Goal: Information Seeking & Learning: Learn about a topic

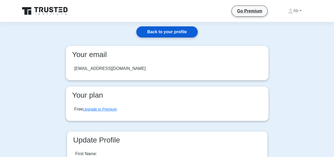
click at [150, 31] on link "Back to your profile" at bounding box center [166, 31] width 61 height 11
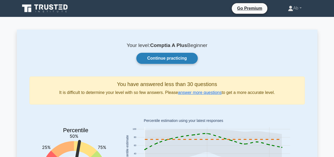
click at [161, 60] on link "Continue practicing" at bounding box center [166, 58] width 61 height 11
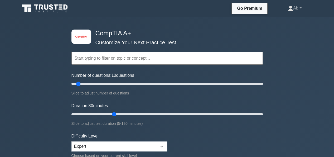
drag, startPoint x: 92, startPoint y: 84, endPoint x: 77, endPoint y: 83, distance: 15.8
type input "10"
click at [77, 83] on input "Number of questions: 10 questions" at bounding box center [166, 84] width 191 height 6
drag, startPoint x: 115, startPoint y: 113, endPoint x: 83, endPoint y: 115, distance: 32.4
type input "10"
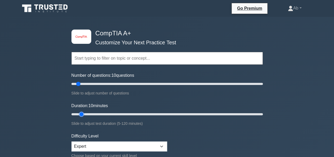
click at [83, 115] on input "Duration: 10 minutes" at bounding box center [166, 114] width 191 height 6
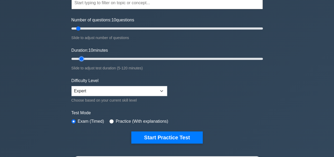
scroll to position [57, 0]
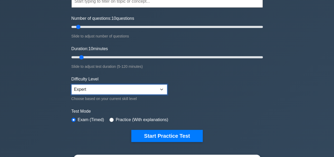
click at [128, 89] on select "Beginner Intermediate Expert" at bounding box center [119, 89] width 96 height 10
select select "beginner"
click at [71, 84] on select "Beginner Intermediate Expert" at bounding box center [119, 89] width 96 height 10
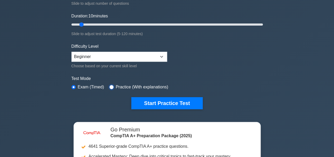
click at [110, 85] on input "radio" at bounding box center [111, 87] width 4 height 4
radio input "true"
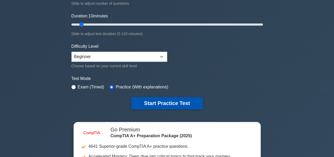
click at [172, 105] on button "Start Practice Test" at bounding box center [166, 103] width 71 height 12
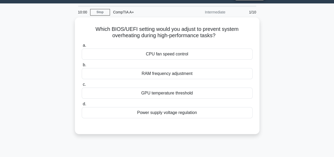
scroll to position [14, 0]
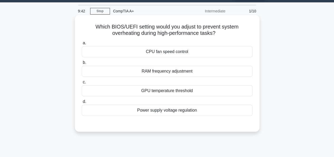
click at [165, 107] on div "Power supply voltage regulation" at bounding box center [167, 110] width 171 height 11
click at [82, 103] on input "d. Power supply voltage regulation" at bounding box center [82, 101] width 0 height 3
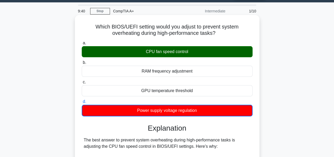
click at [172, 57] on div "CPU fan speed control" at bounding box center [167, 51] width 171 height 11
click at [82, 45] on input "a. CPU fan speed control" at bounding box center [82, 42] width 0 height 3
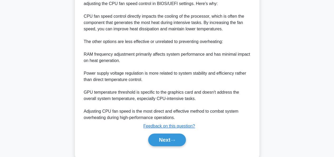
scroll to position [167, 0]
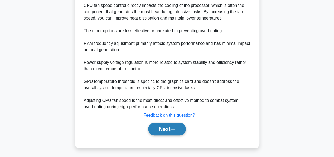
click at [160, 127] on button "Next" at bounding box center [167, 128] width 38 height 13
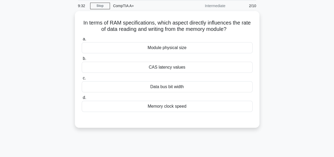
scroll to position [0, 0]
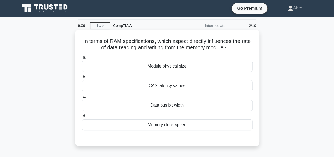
click at [162, 104] on div "Data bus bit width" at bounding box center [167, 105] width 171 height 11
click at [82, 98] on input "c. Data bus bit width" at bounding box center [82, 96] width 0 height 3
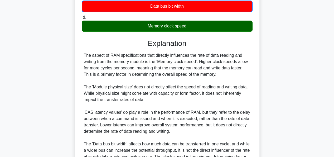
scroll to position [155, 0]
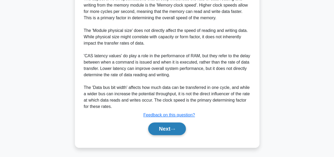
click at [169, 130] on button "Next" at bounding box center [167, 128] width 38 height 13
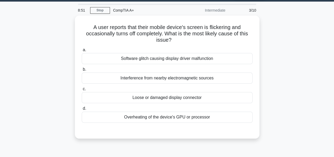
scroll to position [16, 0]
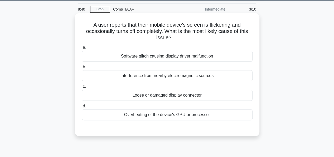
click at [195, 116] on div "Overheating of the device's GPU or processor" at bounding box center [167, 114] width 171 height 11
click at [82, 108] on input "d. Overheating of the device's GPU or processor" at bounding box center [82, 105] width 0 height 3
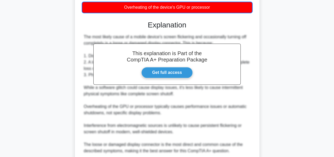
scroll to position [168, 0]
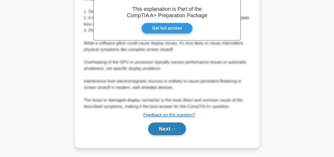
click at [168, 126] on button "Next" at bounding box center [167, 128] width 38 height 13
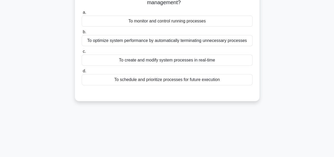
scroll to position [0, 0]
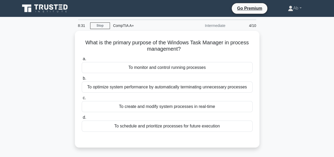
drag, startPoint x: 122, startPoint y: 27, endPoint x: 140, endPoint y: 25, distance: 18.2
click at [140, 25] on div "CompTIA A+" at bounding box center [146, 25] width 72 height 11
click at [32, 7] on icon at bounding box center [45, 8] width 51 height 10
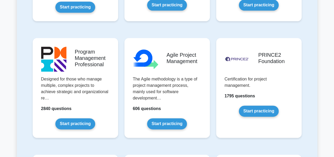
scroll to position [316, 0]
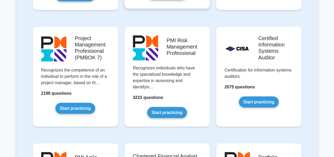
click at [169, 107] on link "Start practicing" at bounding box center [167, 112] width 40 height 11
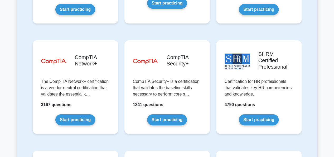
scroll to position [1009, 0]
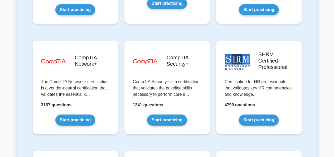
click at [84, 114] on link "Start practicing" at bounding box center [75, 119] width 40 height 11
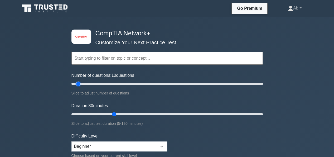
drag, startPoint x: 93, startPoint y: 83, endPoint x: 80, endPoint y: 83, distance: 12.4
type input "10"
click at [80, 83] on input "Number of questions: 10 questions" at bounding box center [166, 84] width 191 height 6
drag, startPoint x: 115, startPoint y: 113, endPoint x: 80, endPoint y: 115, distance: 34.6
type input "10"
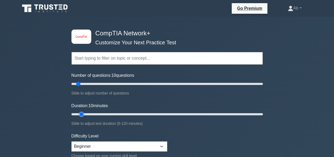
click at [80, 115] on input "Duration: 10 minutes" at bounding box center [166, 114] width 191 height 6
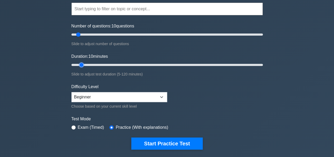
scroll to position [50, 0]
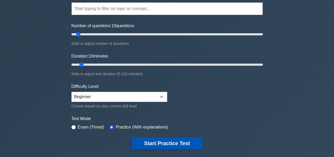
click at [142, 138] on button "Start Practice Test" at bounding box center [166, 143] width 71 height 12
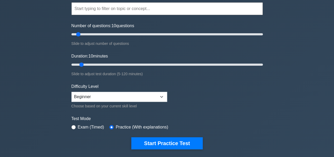
click at [76, 126] on div "Exam (Timed)" at bounding box center [87, 127] width 33 height 6
click at [71, 124] on div "Exam (Timed)" at bounding box center [87, 127] width 33 height 6
click at [73, 125] on input "radio" at bounding box center [73, 127] width 4 height 4
radio input "true"
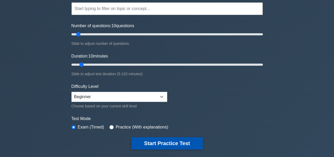
click at [164, 144] on button "Start Practice Test" at bounding box center [166, 143] width 71 height 12
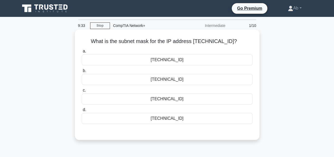
click at [178, 62] on div "[TECHNICAL_ID]" at bounding box center [167, 59] width 171 height 11
click at [82, 53] on input "a. [TECHNICAL_ID]" at bounding box center [82, 51] width 0 height 3
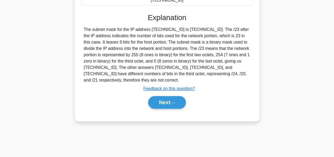
scroll to position [119, 0]
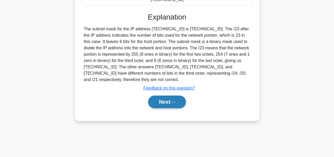
click at [164, 101] on button "Next" at bounding box center [167, 101] width 38 height 13
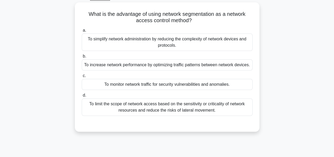
scroll to position [0, 0]
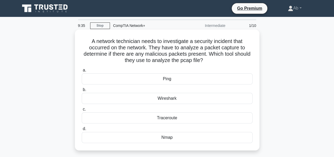
click at [175, 99] on div "Wireshark" at bounding box center [167, 98] width 171 height 11
click at [82, 91] on input "b. Wireshark" at bounding box center [82, 89] width 0 height 3
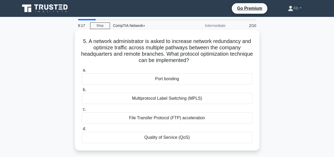
click at [185, 97] on div "Multiprotocol Label Switching (MPLS)" at bounding box center [167, 98] width 171 height 11
click at [82, 91] on input "b. Multiprotocol Label Switching (MPLS)" at bounding box center [82, 89] width 0 height 3
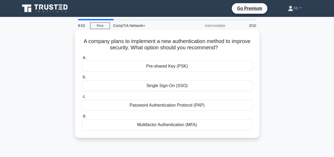
click at [170, 123] on div "Multifactor Authentication (MFA)" at bounding box center [167, 124] width 171 height 11
click at [82, 118] on input "d. Multifactor Authentication (MFA)" at bounding box center [82, 115] width 0 height 3
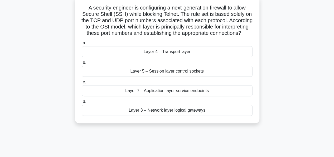
scroll to position [34, 0]
click at [163, 57] on div "Layer 4 – Transport layer" at bounding box center [167, 51] width 171 height 11
click at [82, 45] on input "a. Layer 4 – Transport layer" at bounding box center [82, 42] width 0 height 3
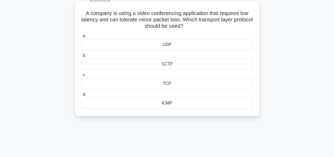
scroll to position [0, 0]
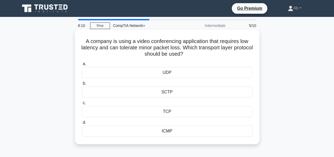
click at [167, 73] on div "UDP" at bounding box center [167, 72] width 171 height 11
click at [82, 66] on input "a. UDP" at bounding box center [82, 63] width 0 height 3
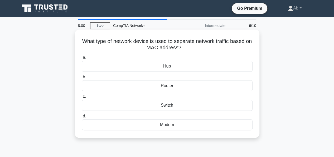
click at [155, 104] on div "Switch" at bounding box center [167, 105] width 171 height 11
click at [82, 98] on input "c. Switch" at bounding box center [82, 96] width 0 height 3
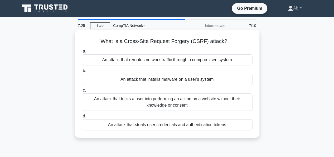
click at [156, 104] on div "An attack that tricks a user into performing an action on a website without the…" at bounding box center [167, 101] width 171 height 17
click at [82, 92] on input "c. An attack that tricks a user into performing an action on a website without …" at bounding box center [82, 89] width 0 height 3
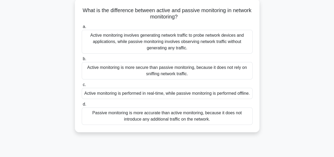
scroll to position [31, 0]
click at [146, 95] on div "Active monitoring is performed in real-time, while passive monitoring is perfor…" at bounding box center [167, 92] width 171 height 11
click at [82, 86] on input "c. Active monitoring is performed in real-time, while passive monitoring is per…" at bounding box center [82, 84] width 0 height 3
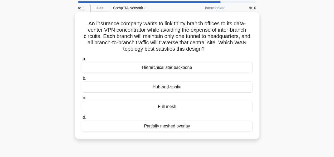
scroll to position [21, 0]
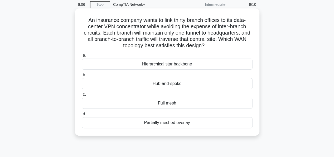
click at [149, 123] on div "Partially meshed overlay" at bounding box center [167, 122] width 171 height 11
click at [82, 116] on input "d. Partially meshed overlay" at bounding box center [82, 113] width 0 height 3
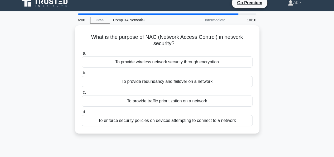
scroll to position [0, 0]
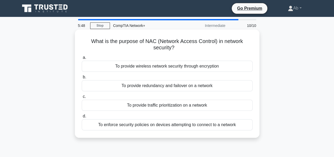
click at [190, 126] on div "To enforce security policies on devices attempting to connect to a network" at bounding box center [167, 124] width 171 height 11
click at [82, 118] on input "d. To enforce security policies on devices attempting to connect to a network" at bounding box center [82, 115] width 0 height 3
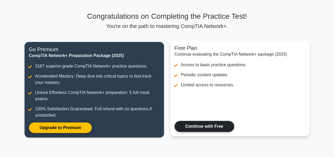
scroll to position [28, 0]
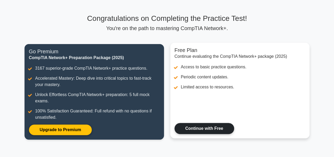
click at [201, 128] on link "Continue with Free" at bounding box center [204, 128] width 60 height 11
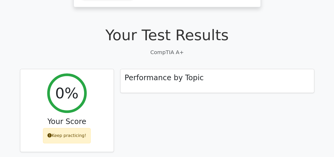
scroll to position [128, 0]
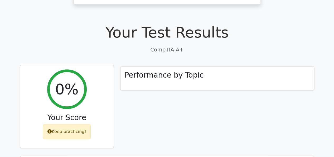
click at [64, 80] on h2 "0%" at bounding box center [66, 89] width 23 height 18
drag, startPoint x: 56, startPoint y: 77, endPoint x: 86, endPoint y: 70, distance: 30.9
click at [86, 70] on div "0% Your Score Keep practicing!" at bounding box center [66, 106] width 93 height 83
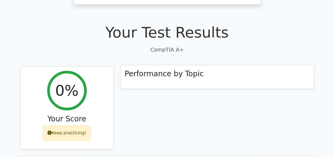
click at [140, 69] on h3 "Performance by Topic" at bounding box center [164, 73] width 79 height 9
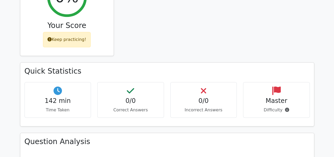
scroll to position [221, 0]
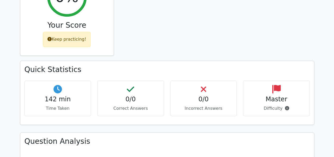
click at [74, 80] on div "142 min Time Taken" at bounding box center [57, 98] width 67 height 36
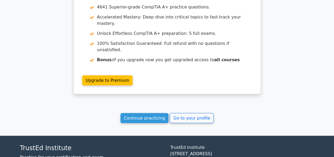
scroll to position [436, 0]
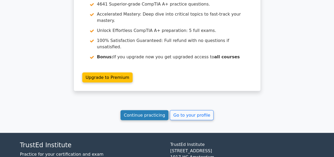
click at [154, 110] on link "Continue practicing" at bounding box center [144, 115] width 48 height 10
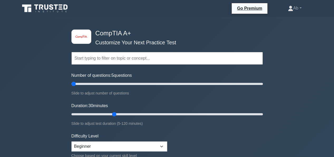
drag, startPoint x: 93, startPoint y: 84, endPoint x: 63, endPoint y: 86, distance: 30.1
type input "5"
click at [71, 86] on input "Number of questions: 5 questions" at bounding box center [166, 84] width 191 height 6
drag, startPoint x: 113, startPoint y: 111, endPoint x: 76, endPoint y: 114, distance: 37.5
type input "5"
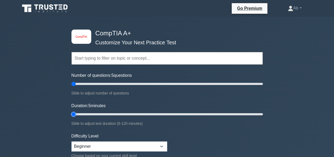
click at [76, 114] on input "Duration: 5 minutes" at bounding box center [166, 114] width 191 height 6
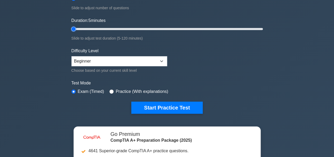
scroll to position [85, 0]
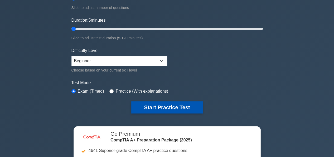
click at [154, 105] on button "Start Practice Test" at bounding box center [166, 107] width 71 height 12
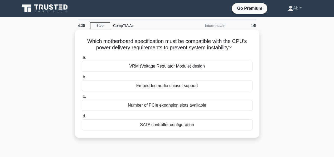
click at [181, 66] on div "VRM (Voltage Regulator Module) design" at bounding box center [167, 66] width 171 height 11
click at [82, 59] on input "a. VRM (Voltage Regulator Module) design" at bounding box center [82, 57] width 0 height 3
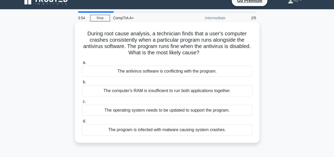
scroll to position [8, 0]
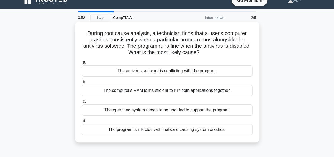
click at [164, 131] on div "The program is infected with malware causing system crashes." at bounding box center [167, 129] width 171 height 11
click at [82, 122] on input "d. The program is infected with malware causing system crashes." at bounding box center [82, 120] width 0 height 3
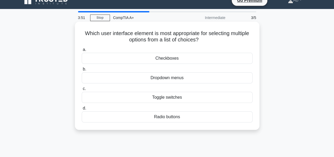
scroll to position [0, 0]
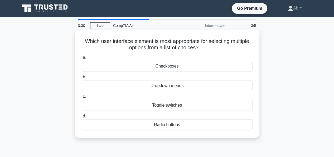
click at [165, 70] on div "Checkboxes" at bounding box center [167, 66] width 171 height 11
click at [82, 59] on input "a. Checkboxes" at bounding box center [82, 57] width 0 height 3
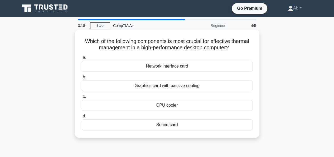
click at [156, 86] on div "Graphics card with passive cooling" at bounding box center [167, 85] width 171 height 11
click at [82, 79] on input "b. Graphics card with passive cooling" at bounding box center [82, 76] width 0 height 3
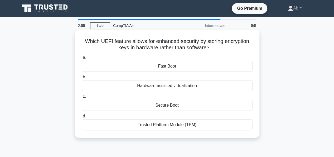
click at [161, 106] on div "Secure Boot" at bounding box center [167, 105] width 171 height 11
click at [82, 98] on input "c. Secure Boot" at bounding box center [82, 96] width 0 height 3
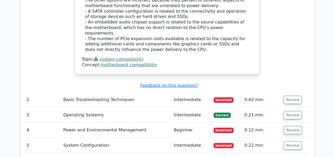
scroll to position [607, 0]
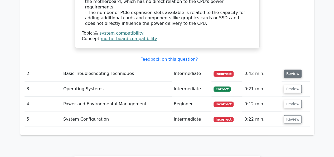
click at [289, 70] on button "Review" at bounding box center [292, 74] width 18 height 8
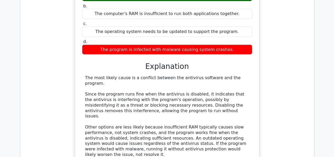
scroll to position [739, 0]
